Goal: Task Accomplishment & Management: Manage account settings

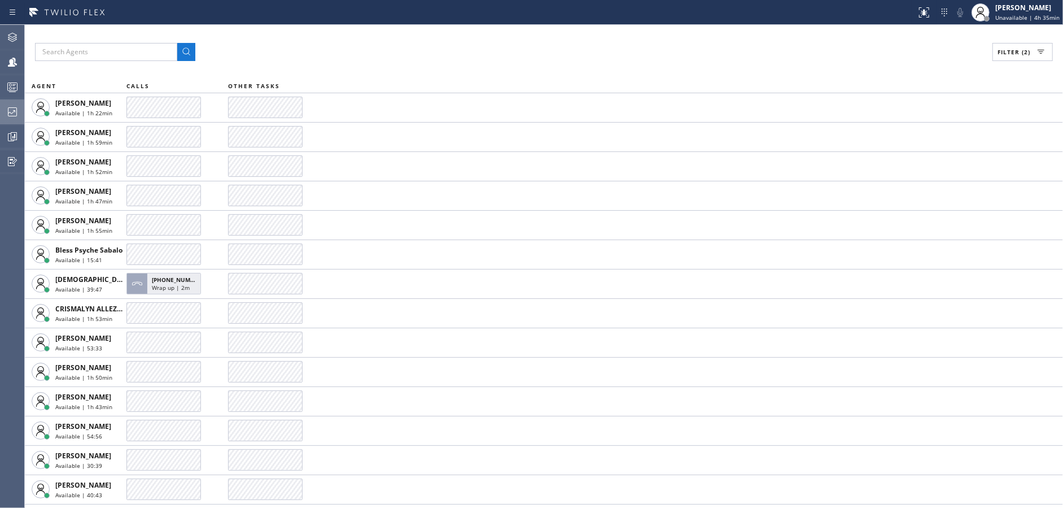
click at [8, 116] on icon at bounding box center [13, 112] width 14 height 14
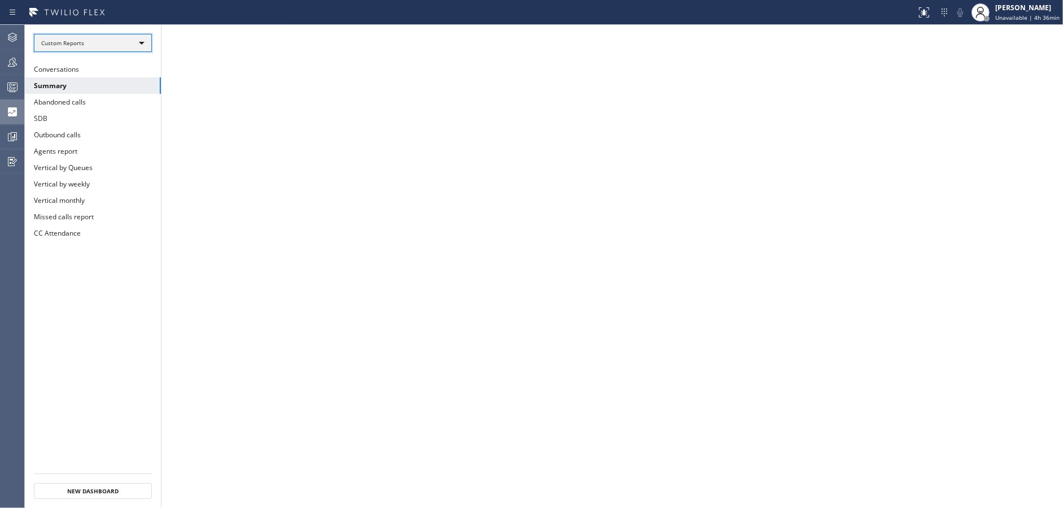
click at [144, 38] on div "Custom Reports" at bounding box center [93, 43] width 118 height 18
click at [125, 120] on li "Custom Reports" at bounding box center [92, 115] width 116 height 14
drag, startPoint x: 9, startPoint y: 87, endPoint x: 1046, endPoint y: 14, distance: 1040.0
click at [9, 87] on icon at bounding box center [13, 87] width 14 height 14
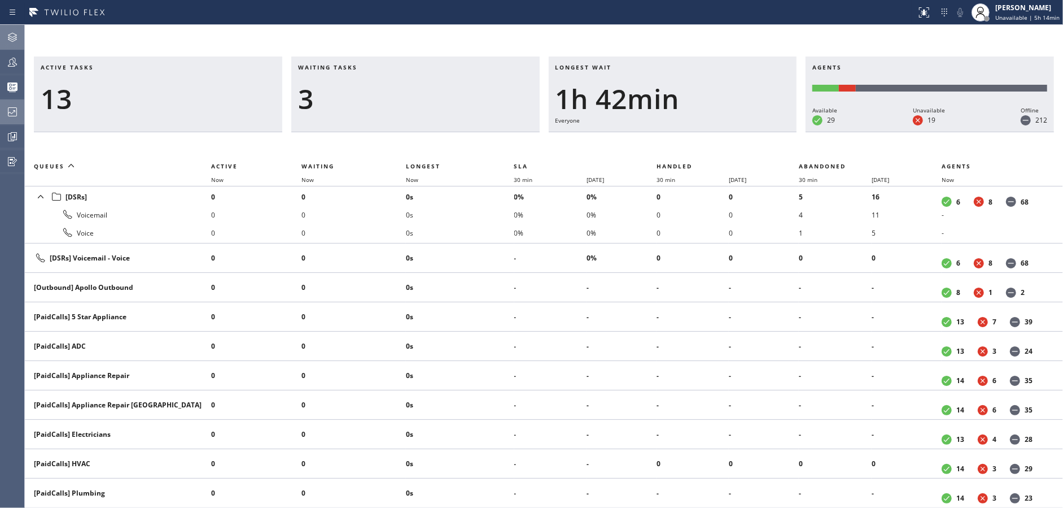
click at [1, 29] on div at bounding box center [12, 37] width 25 height 23
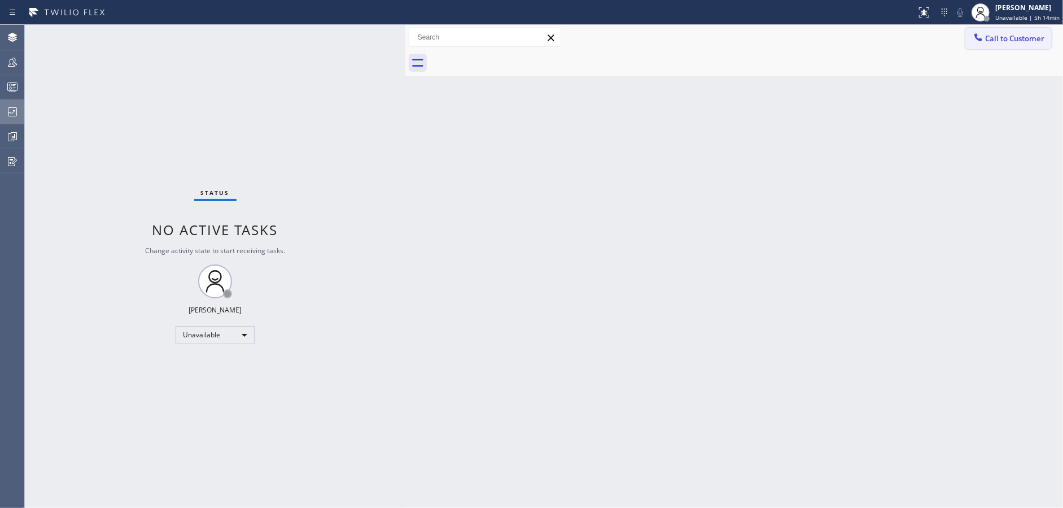
click at [994, 43] on span "Call to Customer" at bounding box center [1014, 38] width 59 height 10
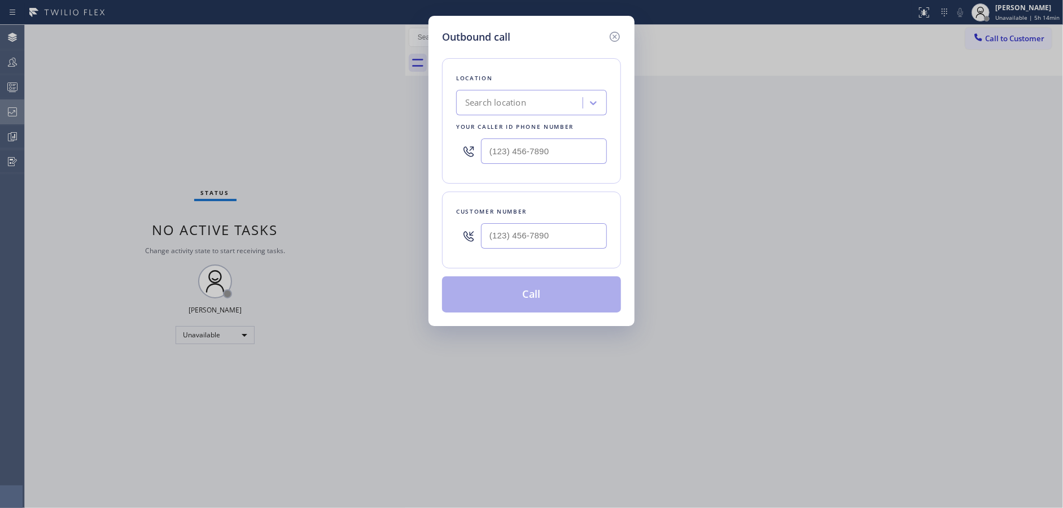
click at [521, 159] on input "text" at bounding box center [544, 150] width 126 height 25
paste input "877) 658-8773"
type input "[PHONE_NUMBER]"
click at [547, 203] on div "Customer number" at bounding box center [531, 229] width 179 height 77
type input "(___) ___-____"
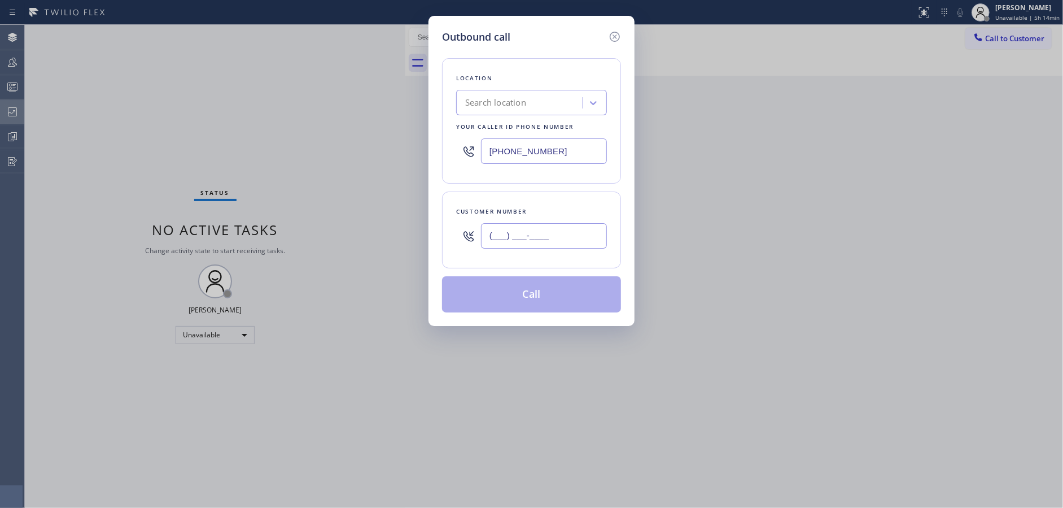
click at [536, 248] on div "(___) ___-____" at bounding box center [544, 235] width 126 height 37
click at [536, 235] on input "(___) ___-____" at bounding box center [544, 235] width 126 height 25
click at [496, 233] on input "(___) ___-____" at bounding box center [544, 235] width 126 height 25
click at [713, 164] on div "Outbound call Location Search location Your caller id phone number [PHONE_NUMBE…" at bounding box center [531, 254] width 1063 height 508
click at [560, 153] on input "[PHONE_NUMBER]" at bounding box center [544, 150] width 126 height 25
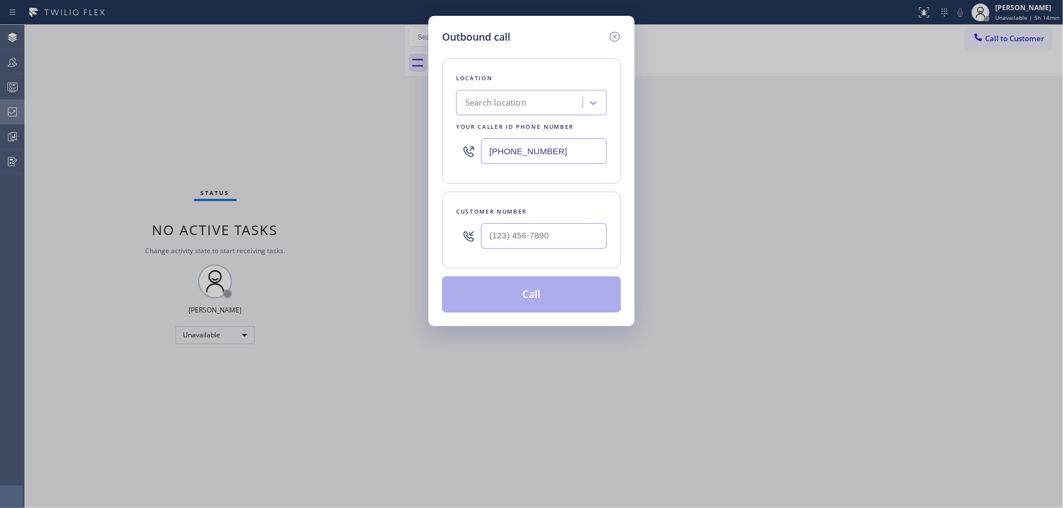
click at [560, 153] on input "[PHONE_NUMBER]" at bounding box center [544, 150] width 126 height 25
type input "(___) ___-____"
click at [759, 253] on div "Outbound call Location Search location Your caller id phone number Customer num…" at bounding box center [531, 254] width 1063 height 508
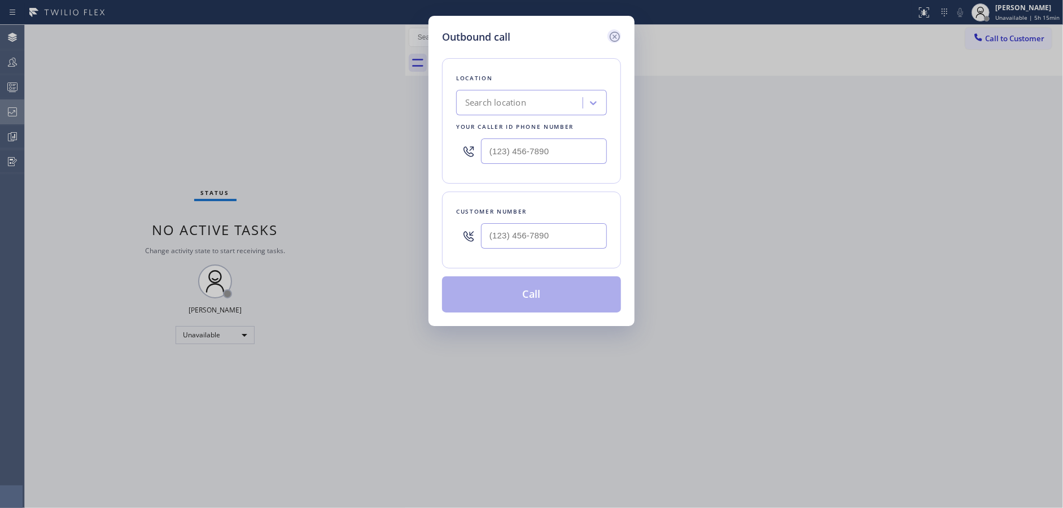
click at [617, 36] on icon at bounding box center [615, 37] width 14 height 14
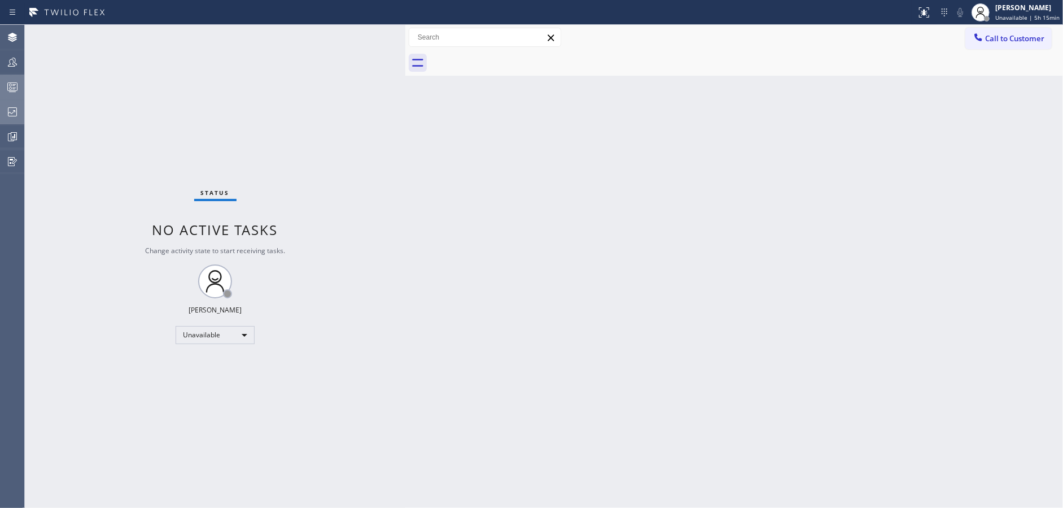
click at [6, 85] on icon at bounding box center [13, 87] width 14 height 14
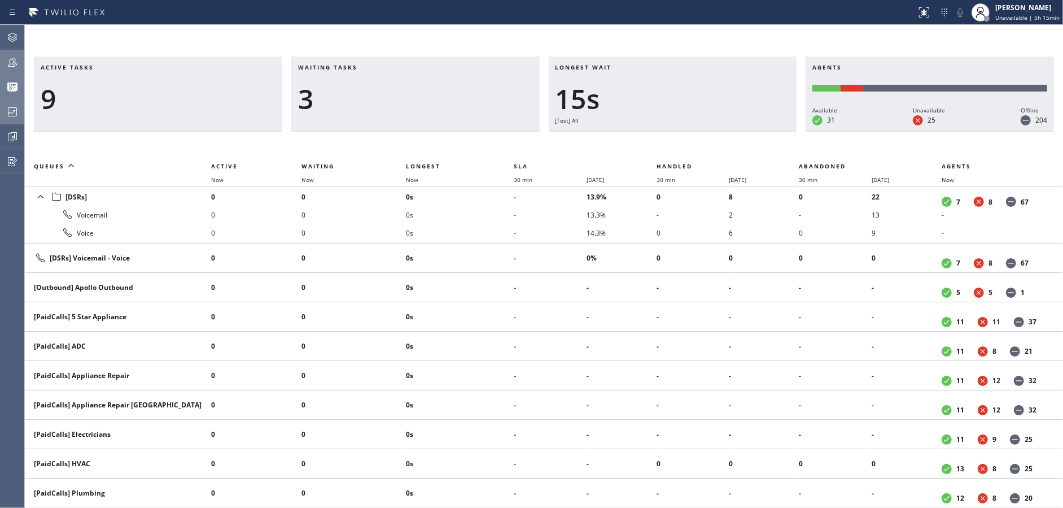
click at [1, 69] on div at bounding box center [12, 62] width 25 height 23
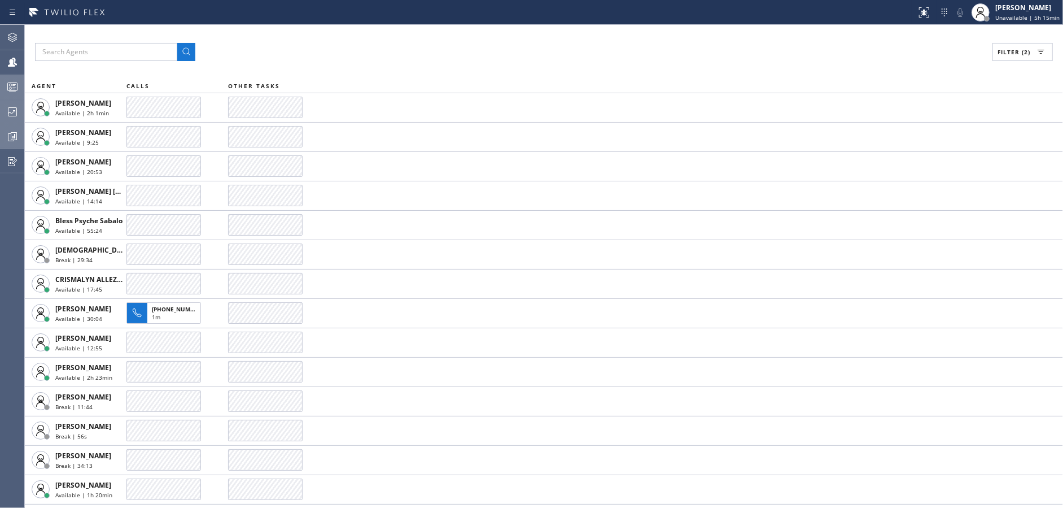
click at [0, 124] on button "Analyze" at bounding box center [12, 136] width 24 height 25
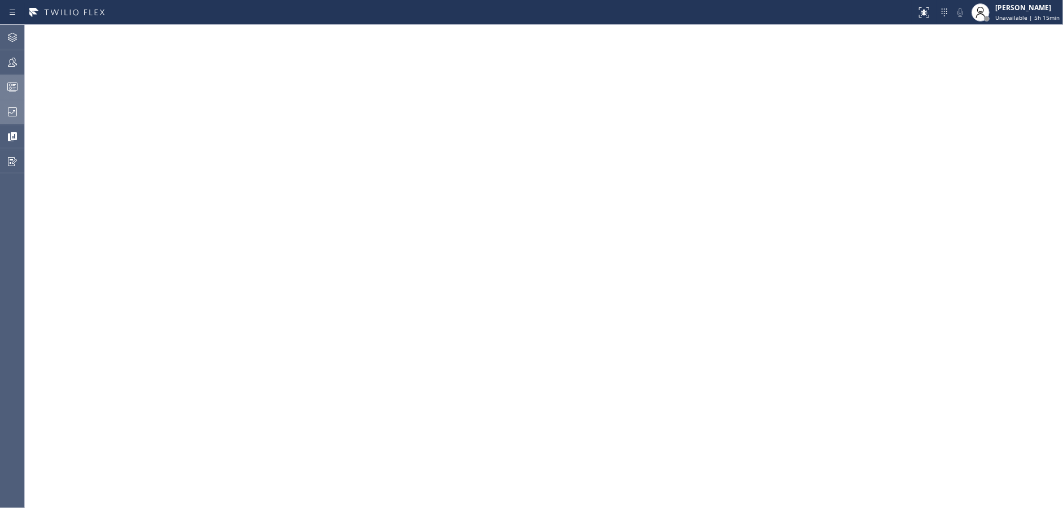
click at [0, 109] on div at bounding box center [12, 112] width 25 height 14
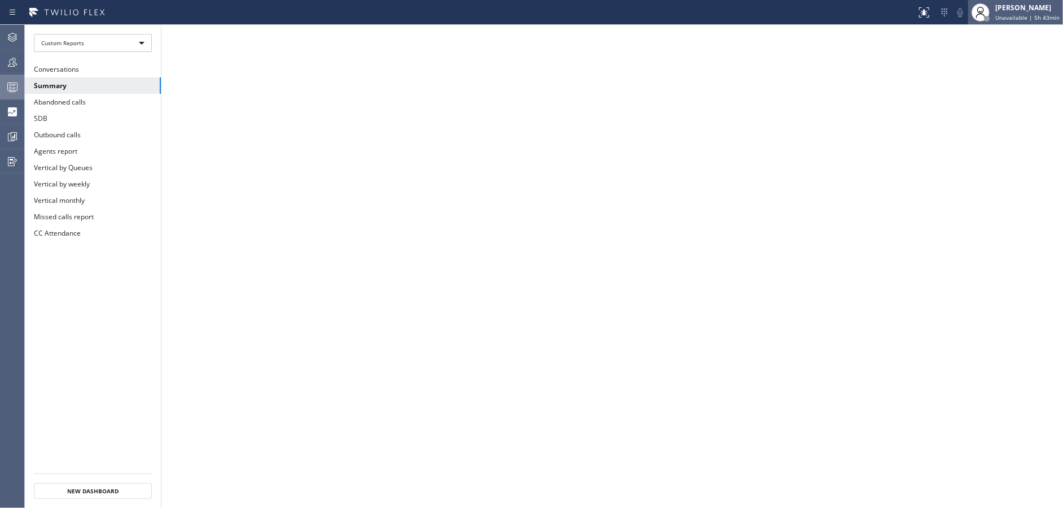
click at [1006, 8] on div "[PERSON_NAME]" at bounding box center [1028, 8] width 64 height 10
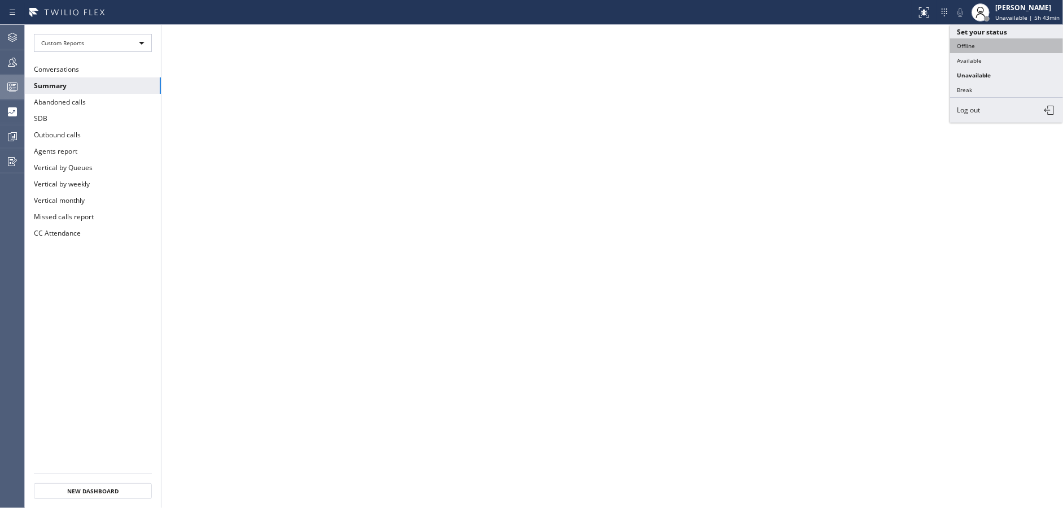
click at [990, 46] on button "Offline" at bounding box center [1006, 45] width 113 height 15
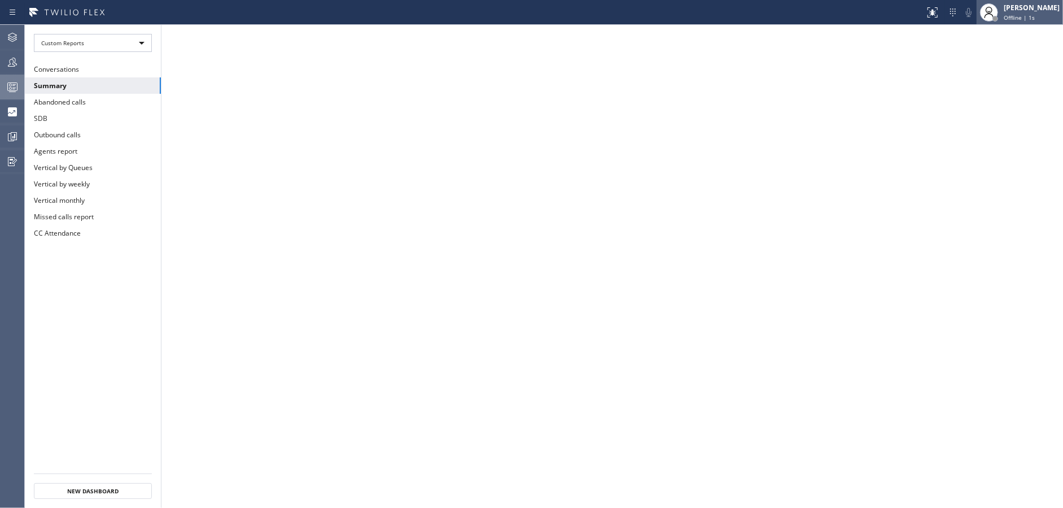
click at [1016, 18] on span "Offline | 1s" at bounding box center [1019, 18] width 31 height 8
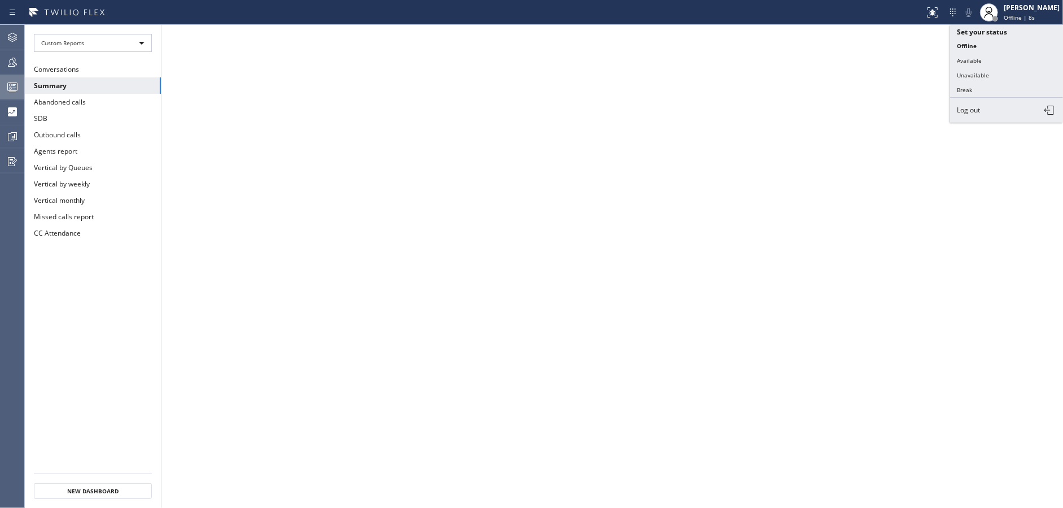
click at [996, 111] on button "Log out" at bounding box center [1006, 110] width 113 height 25
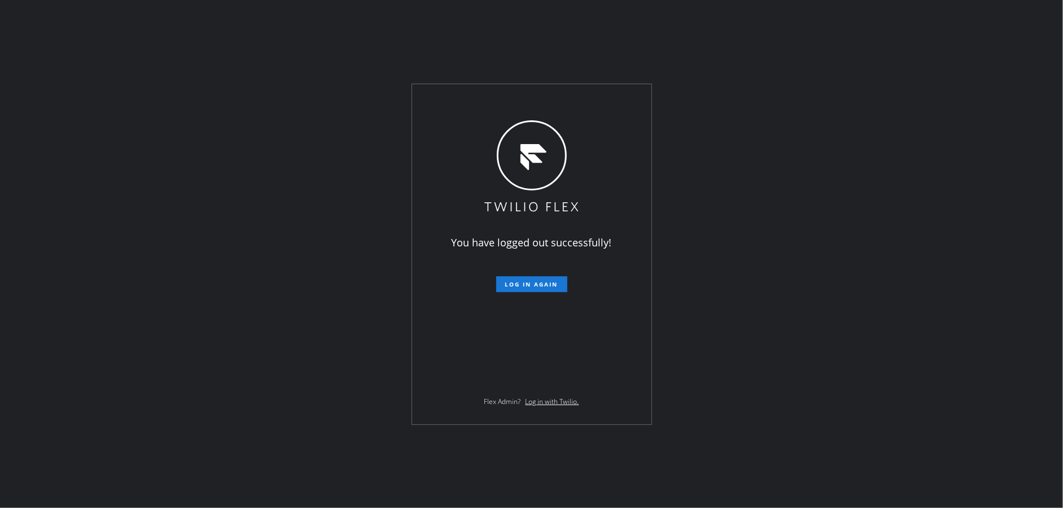
click at [294, 134] on div "You have logged out successfully! Log in again Flex Admin? Log in with Twilio." at bounding box center [531, 254] width 1063 height 508
